Goal: Task Accomplishment & Management: Manage account settings

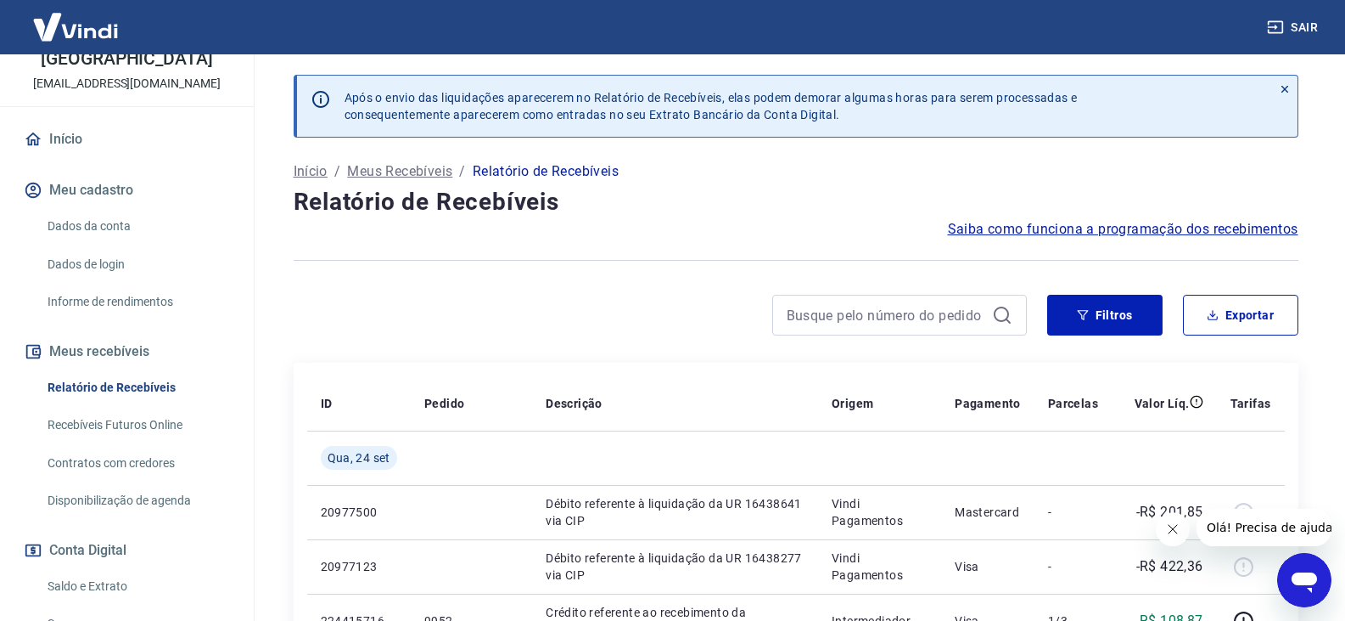
scroll to position [255, 0]
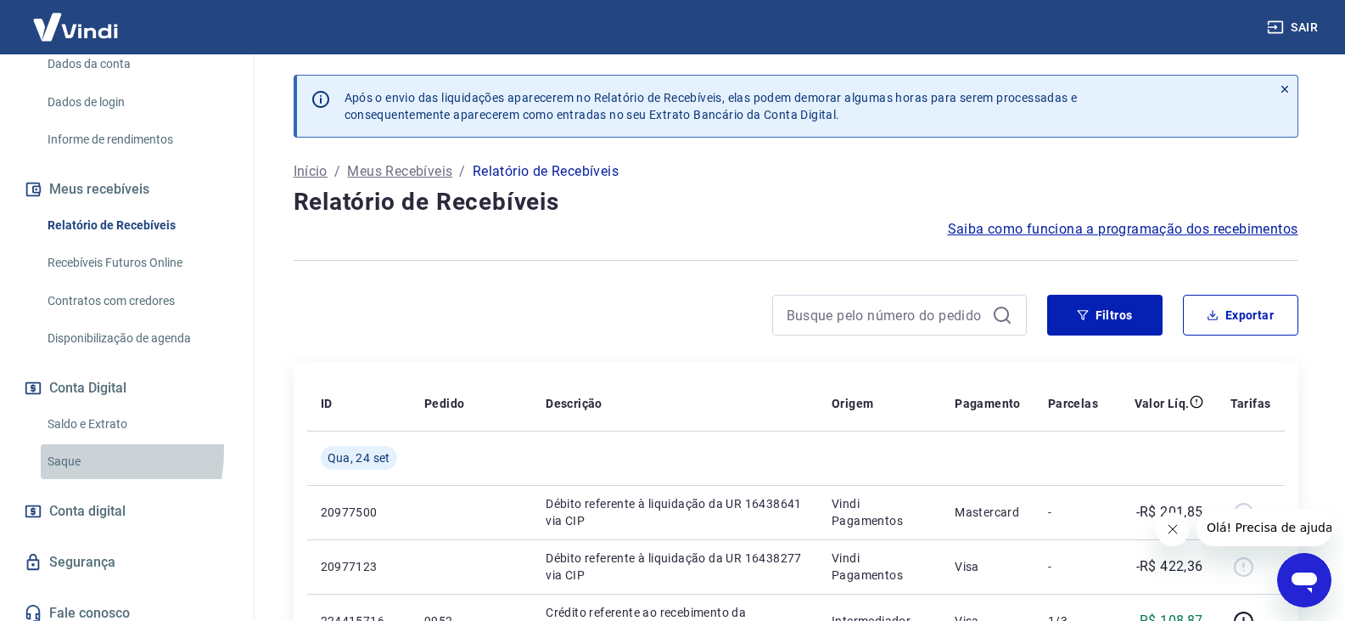
click at [68, 469] on link "Saque" at bounding box center [137, 461] width 193 height 35
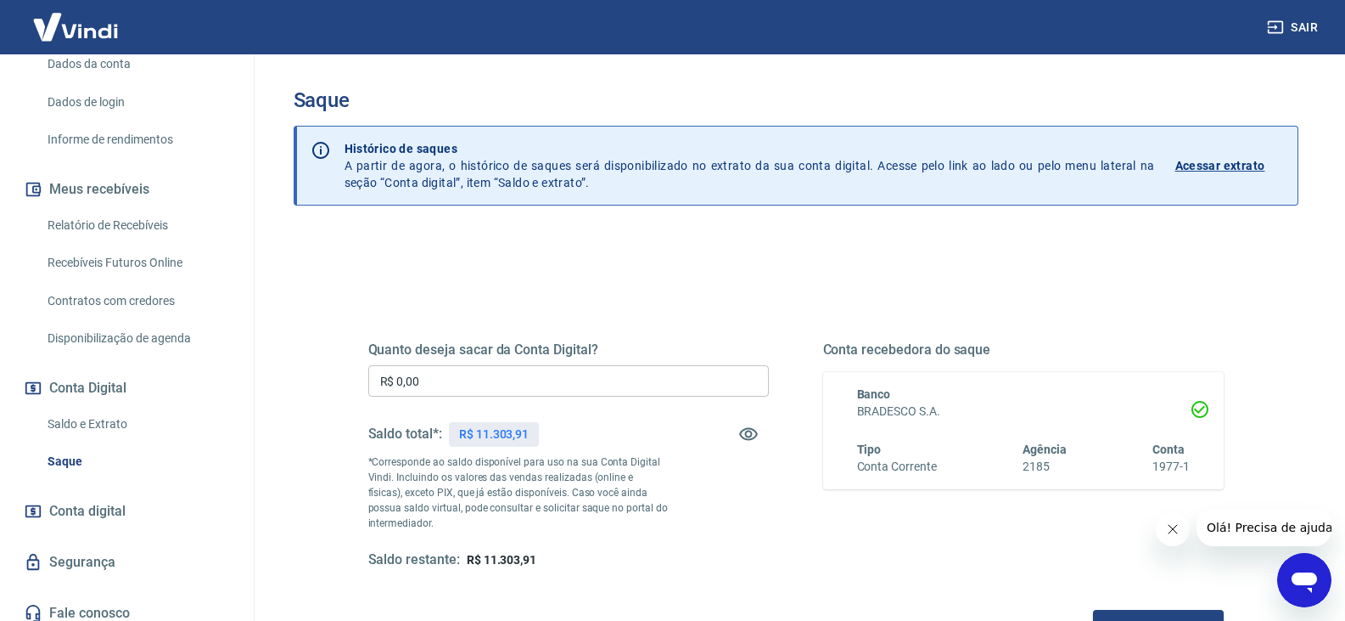
click at [459, 379] on input "R$ 0,00" at bounding box center [568, 380] width 401 height 31
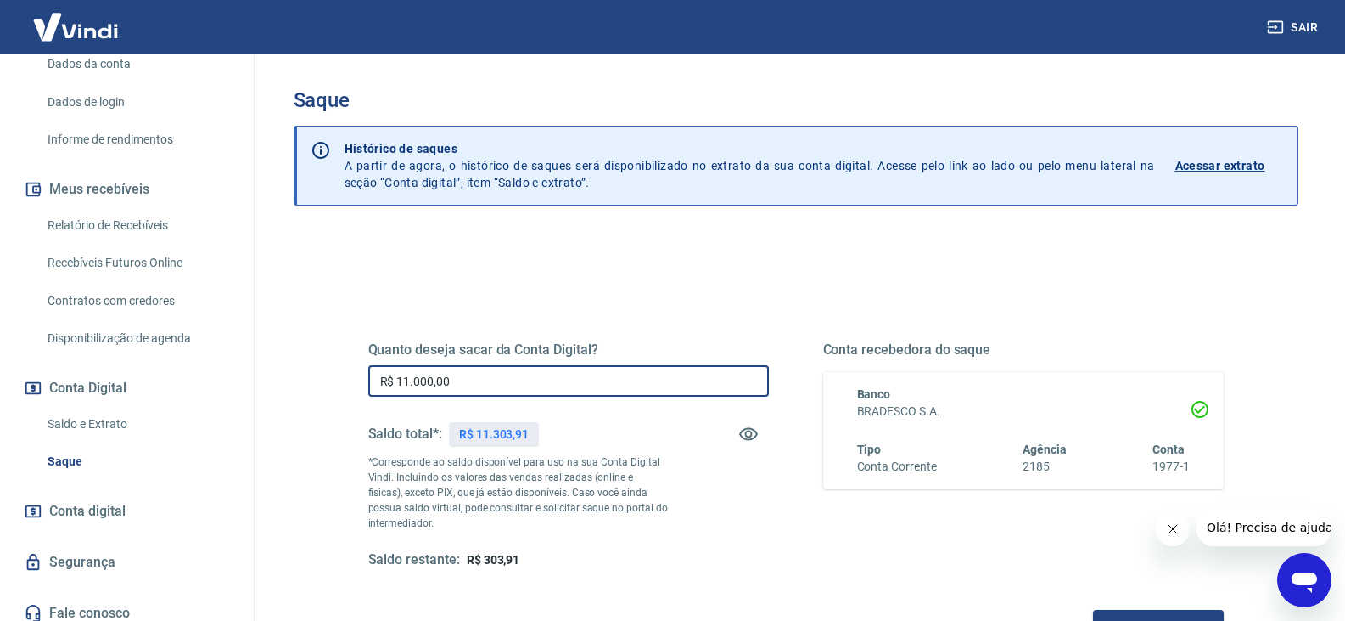
type input "R$ 11.000,00"
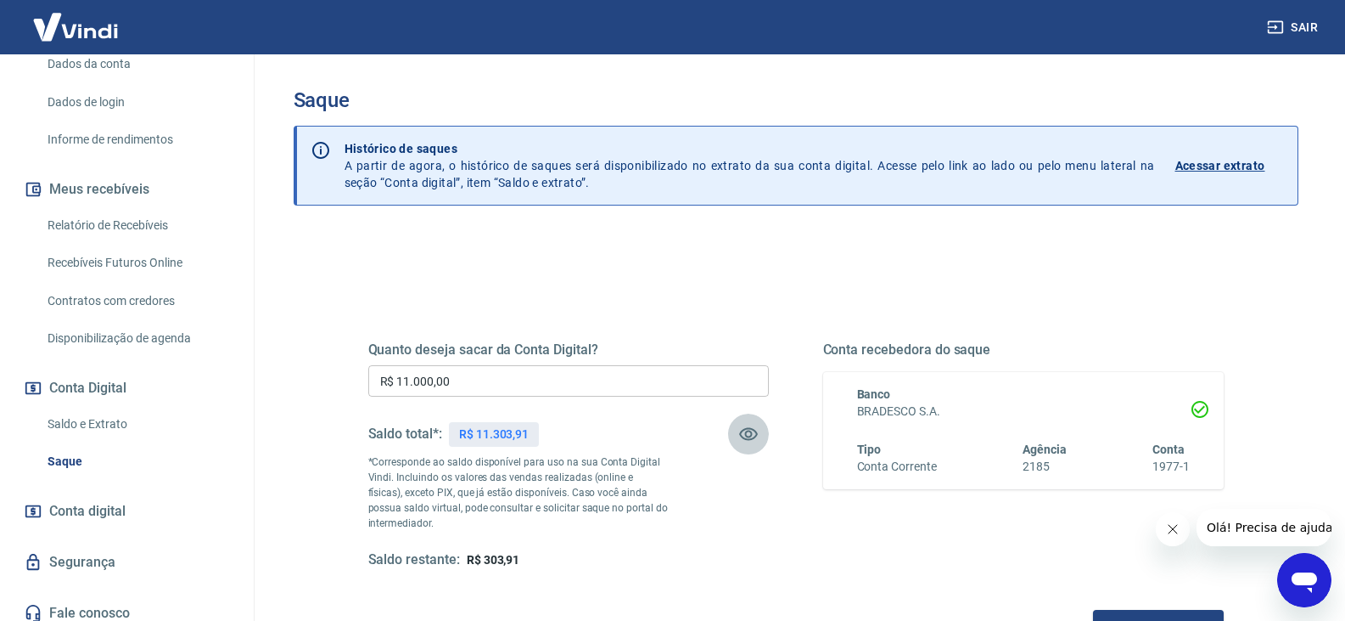
scroll to position [170, 0]
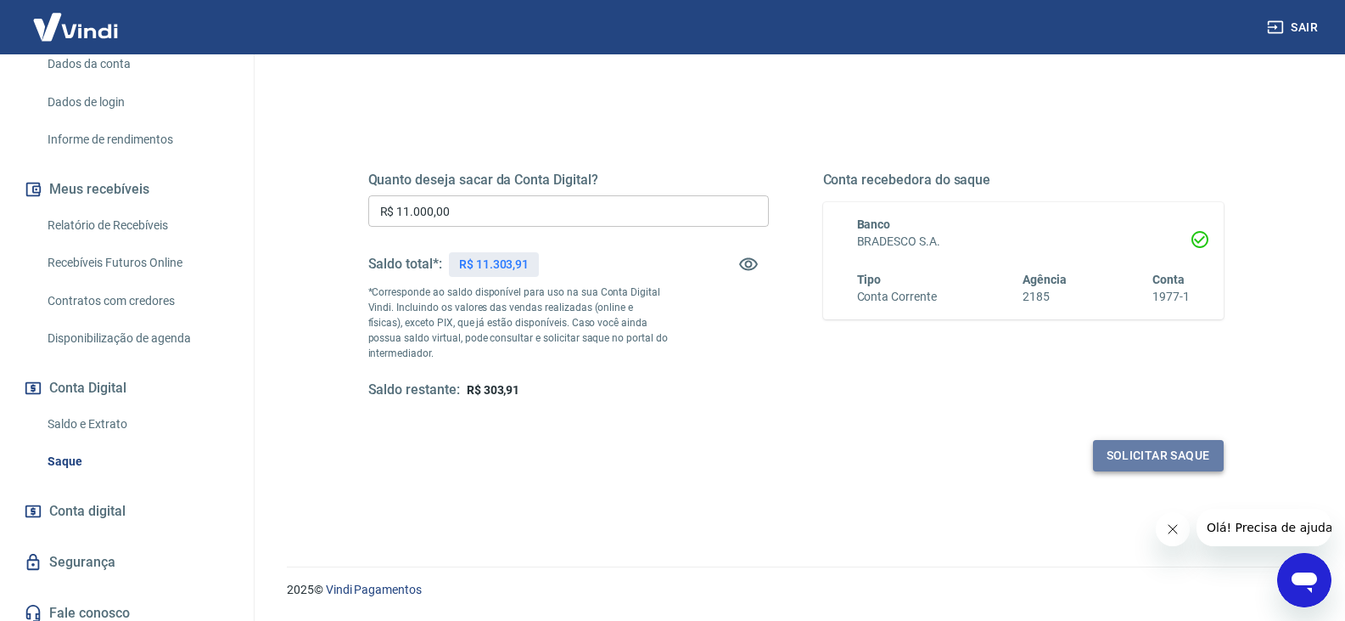
click at [1176, 453] on button "Solicitar saque" at bounding box center [1158, 455] width 131 height 31
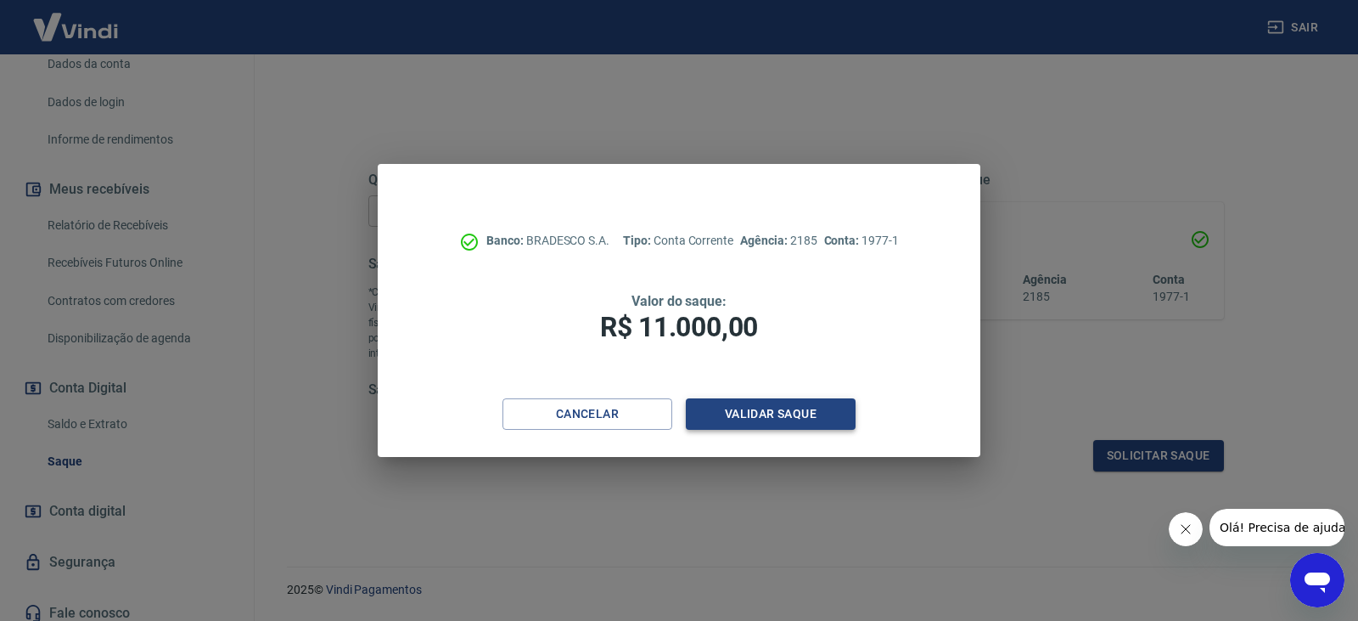
click at [811, 409] on button "Validar saque" at bounding box center [771, 413] width 170 height 31
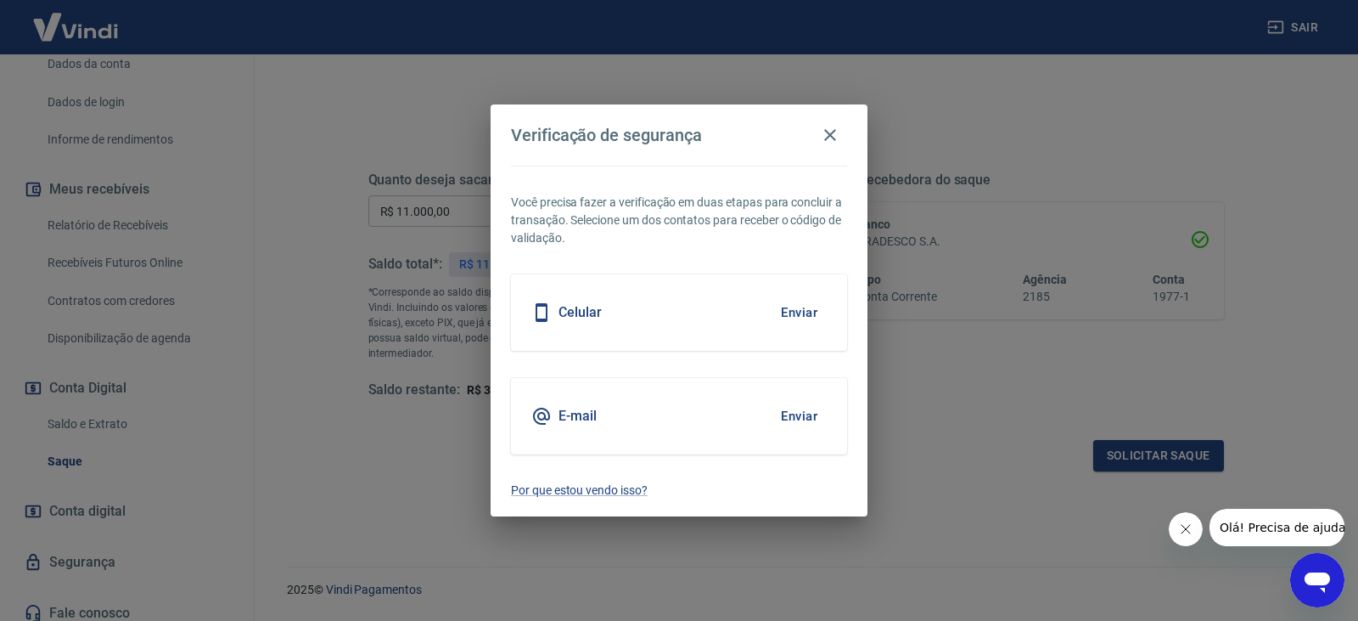
click at [789, 311] on button "Enviar" at bounding box center [799, 313] width 55 height 36
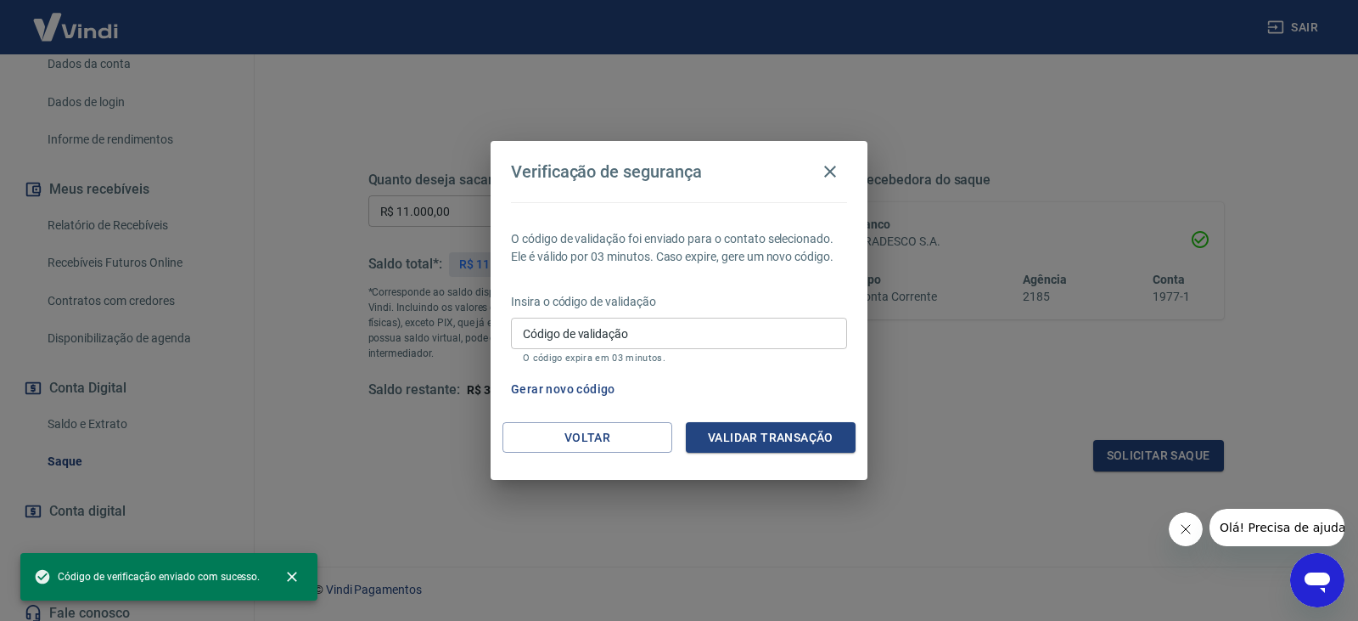
click at [594, 335] on input "Código de validação" at bounding box center [679, 332] width 336 height 31
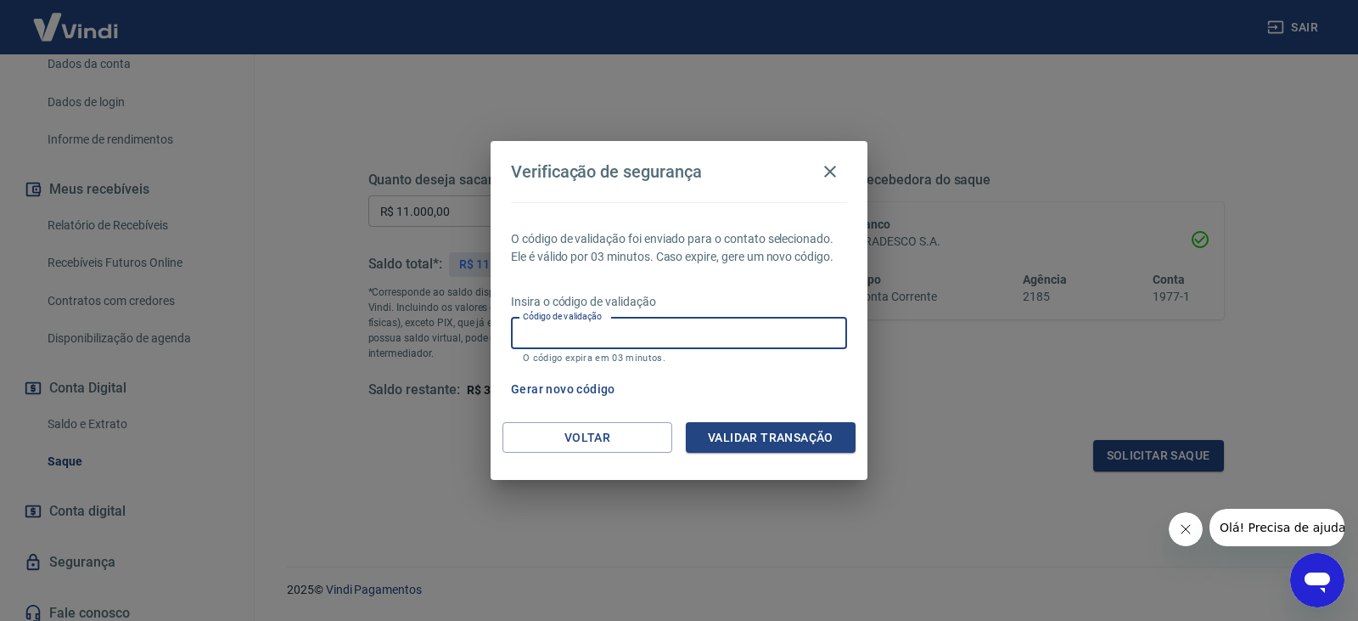
paste input "711358"
type input "711358"
click at [789, 435] on button "Validar transação" at bounding box center [771, 437] width 170 height 31
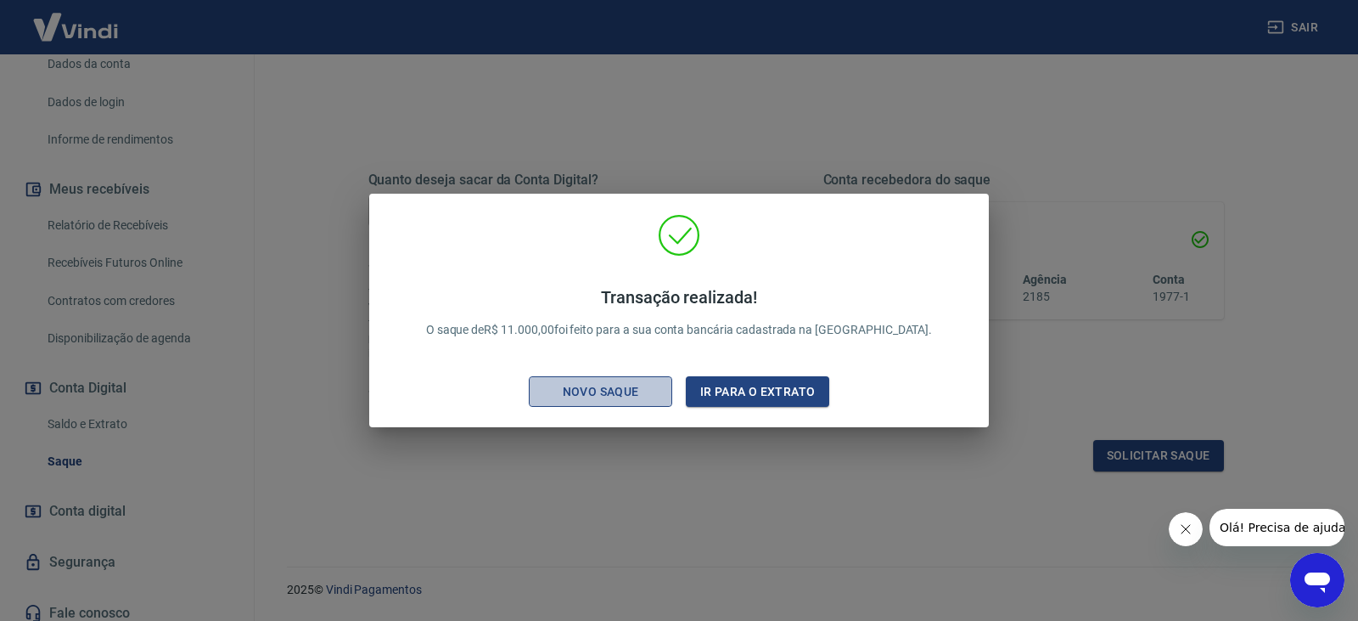
click at [628, 385] on div "Novo saque" at bounding box center [600, 391] width 117 height 21
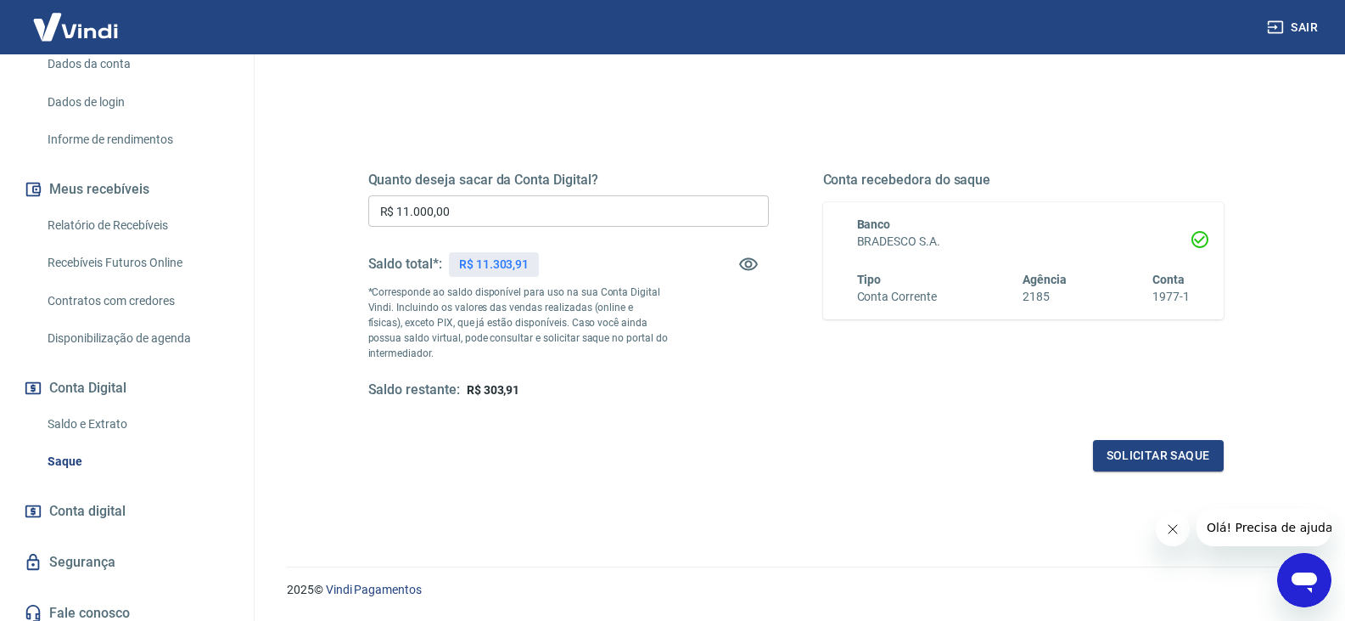
click at [87, 431] on link "Saldo e Extrato" at bounding box center [137, 424] width 193 height 35
